Goal: Understand process/instructions: Learn how to perform a task or action

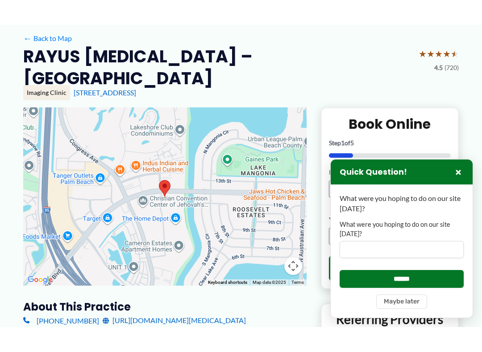
scroll to position [90, 0]
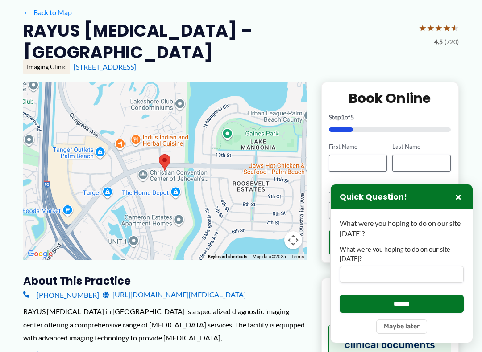
click at [306, 302] on div "RAYUS Radiology in West Palm Beach is a specialized diagnostic imaging center o…" at bounding box center [164, 325] width 283 height 40
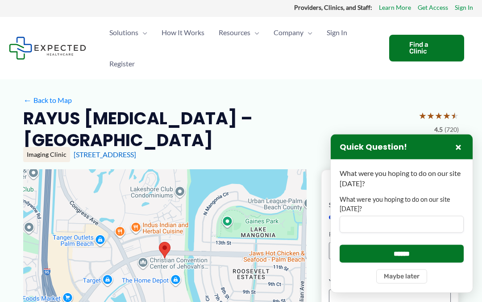
scroll to position [0, 0]
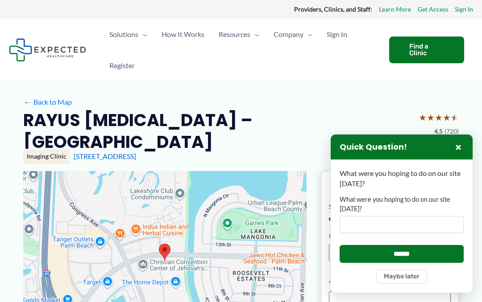
click at [193, 38] on span "How It Works" at bounding box center [182, 34] width 43 height 31
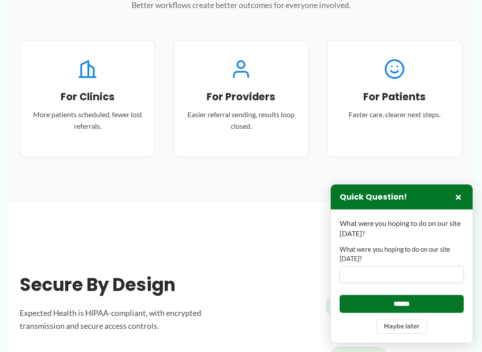
scroll to position [1034, 0]
